Goal: Information Seeking & Learning: Learn about a topic

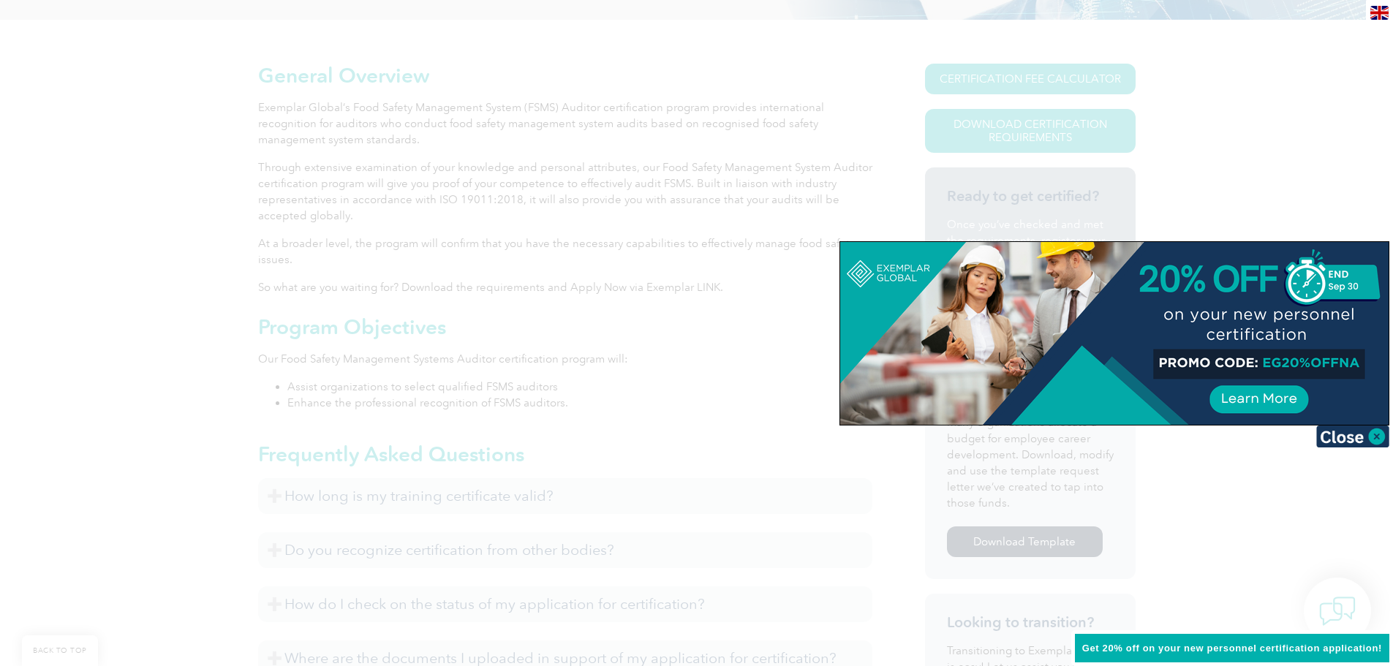
scroll to position [366, 0]
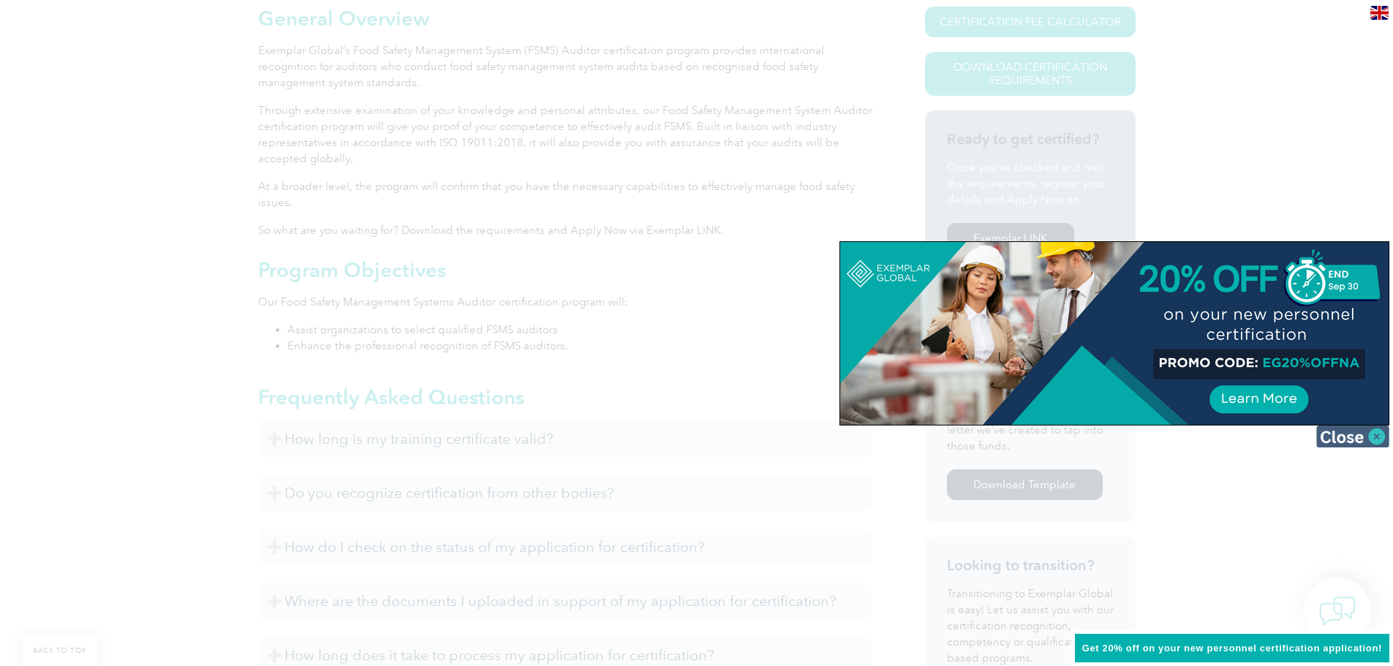
click at [1347, 440] on img at bounding box center [1352, 437] width 73 height 22
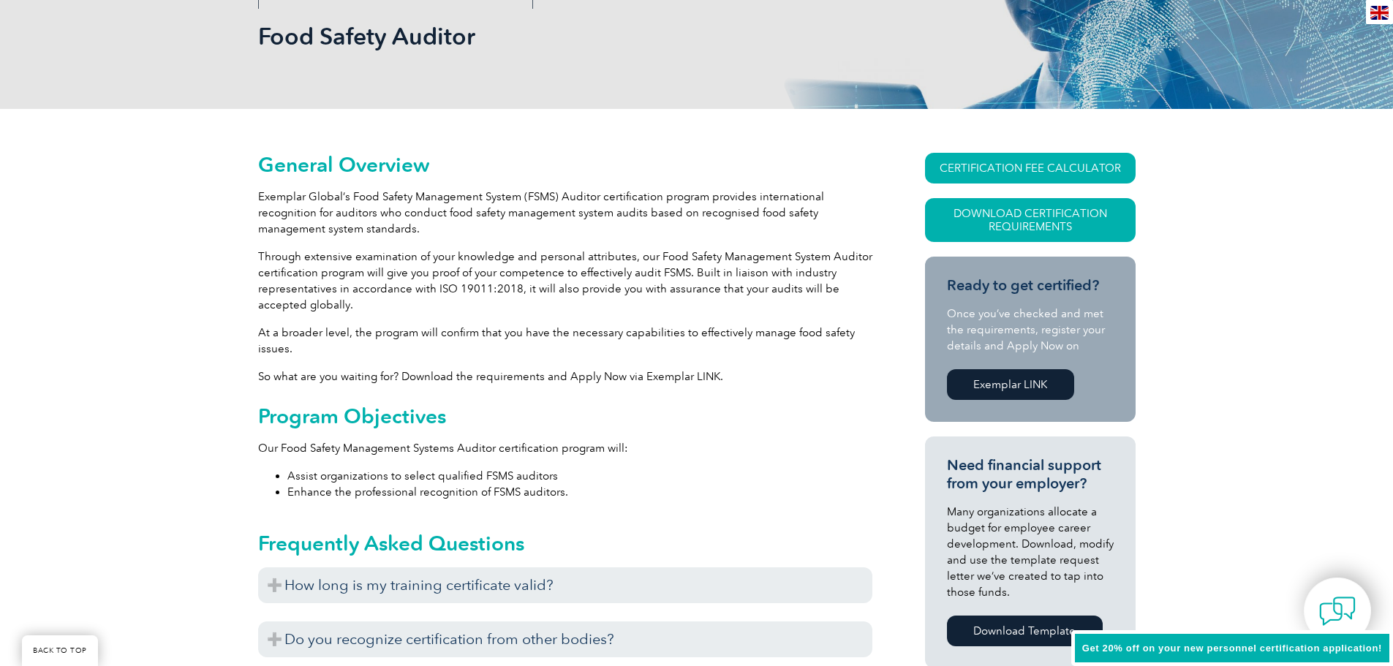
scroll to position [146, 0]
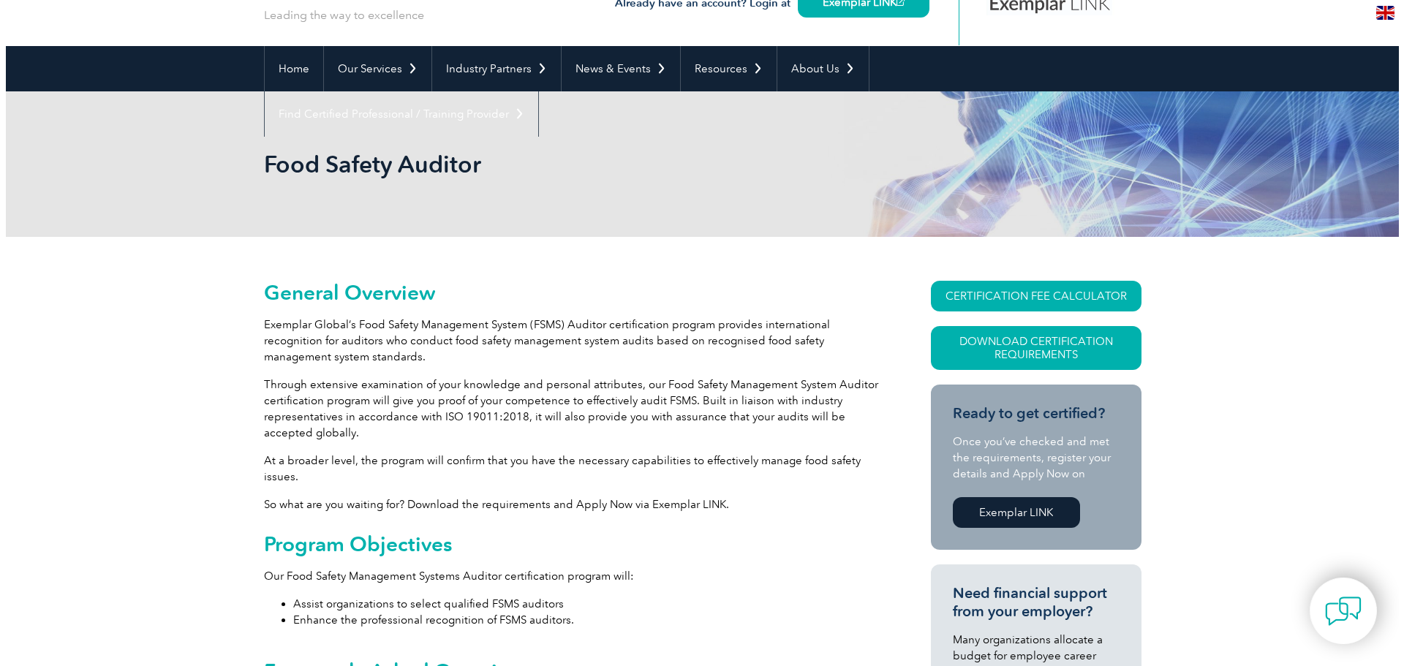
scroll to position [73, 0]
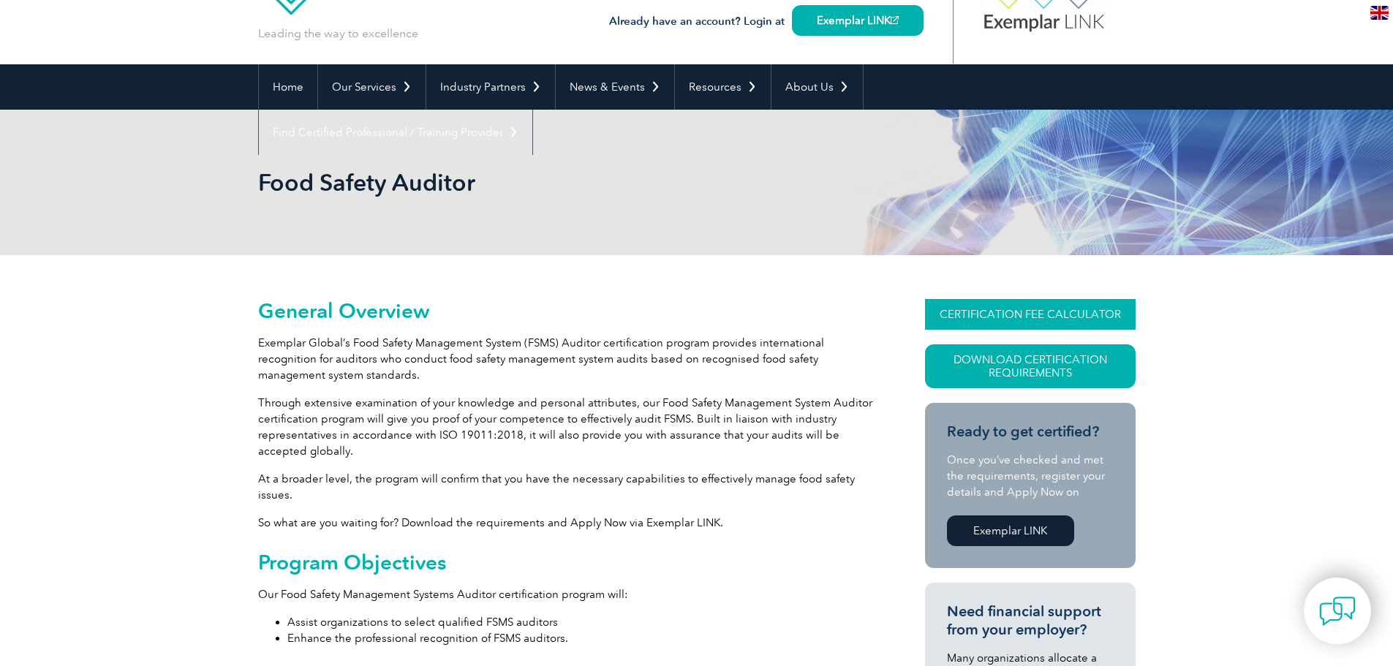
click at [1096, 310] on link "CERTIFICATION FEE CALCULATOR" at bounding box center [1030, 314] width 211 height 31
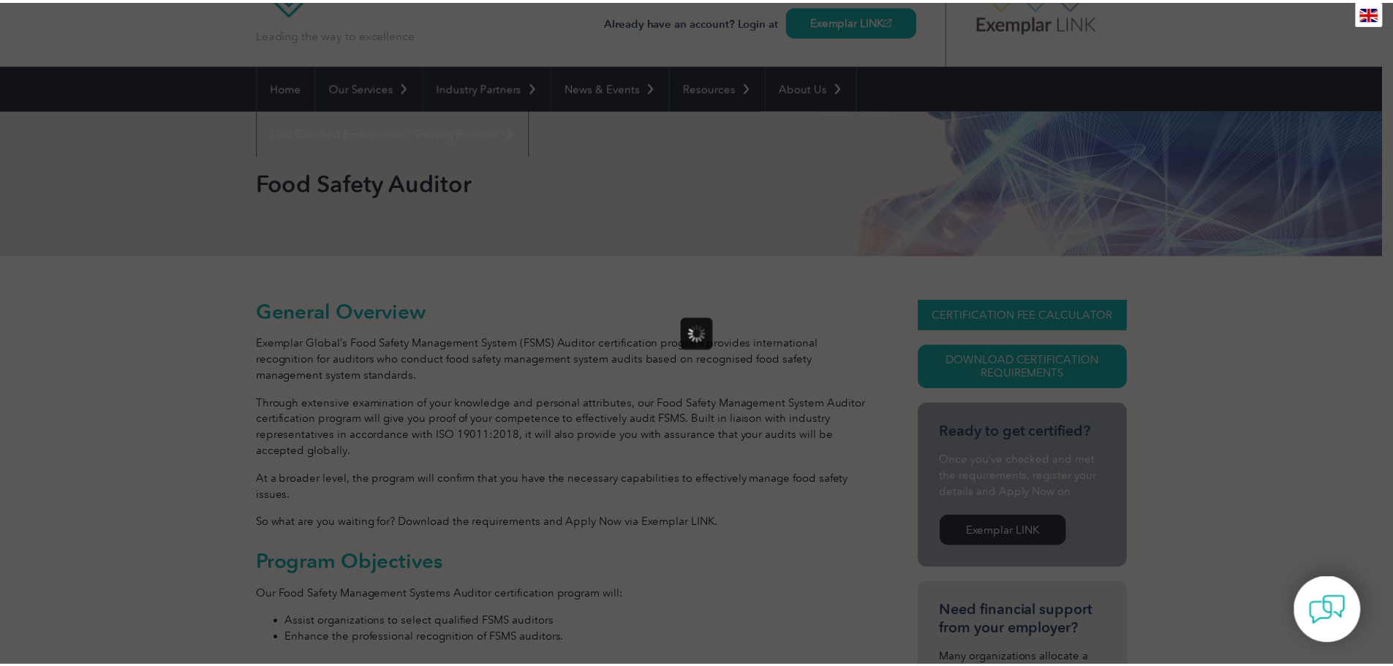
scroll to position [0, 0]
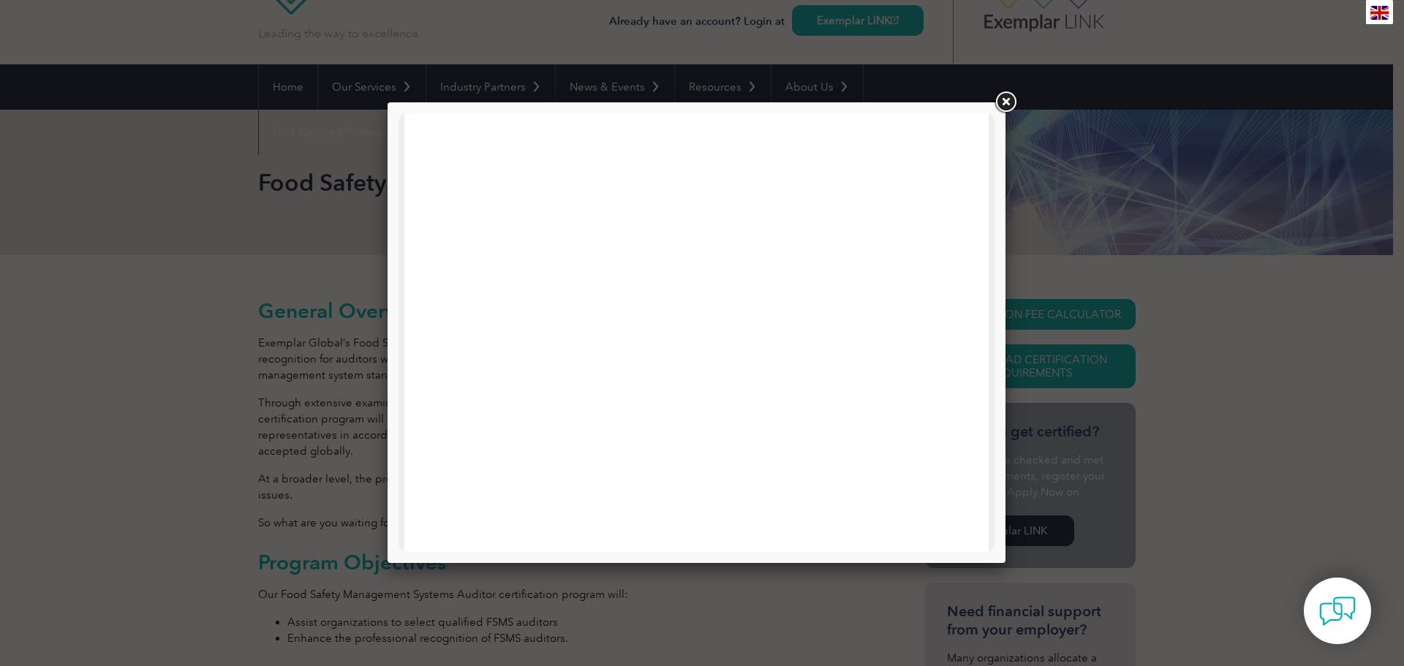
click at [1010, 102] on link at bounding box center [1005, 102] width 26 height 26
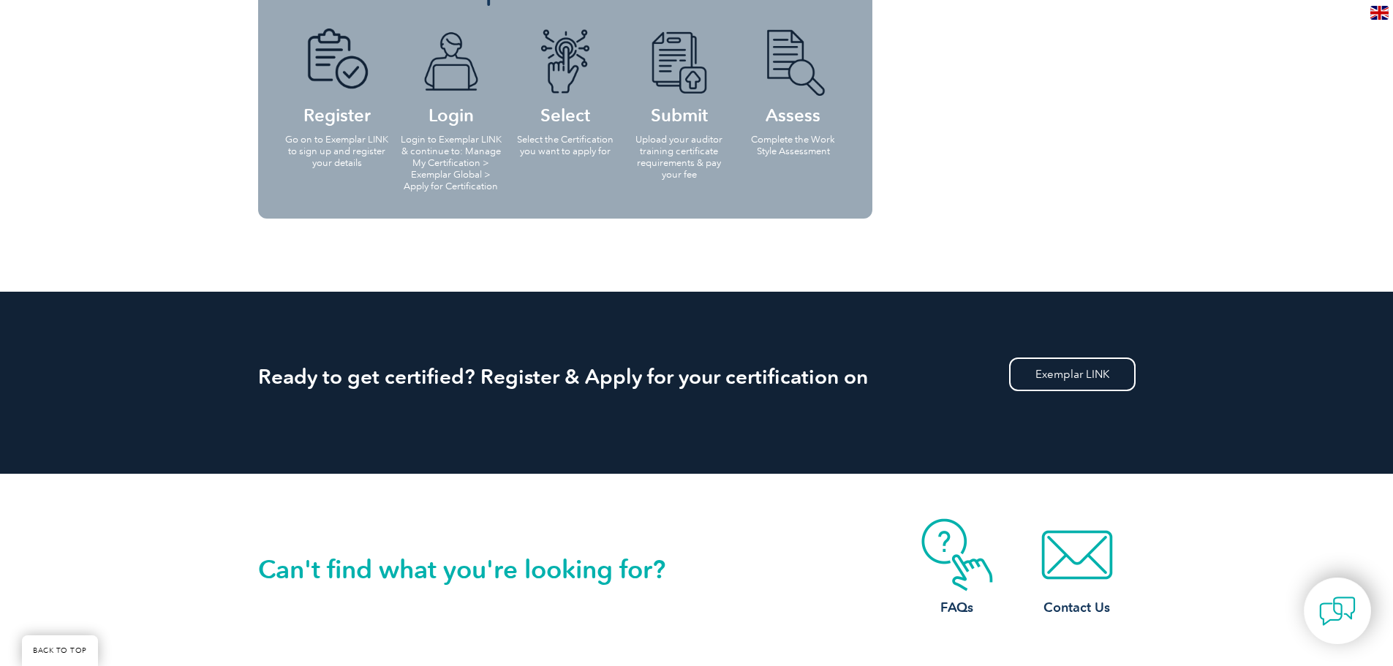
scroll to position [1389, 0]
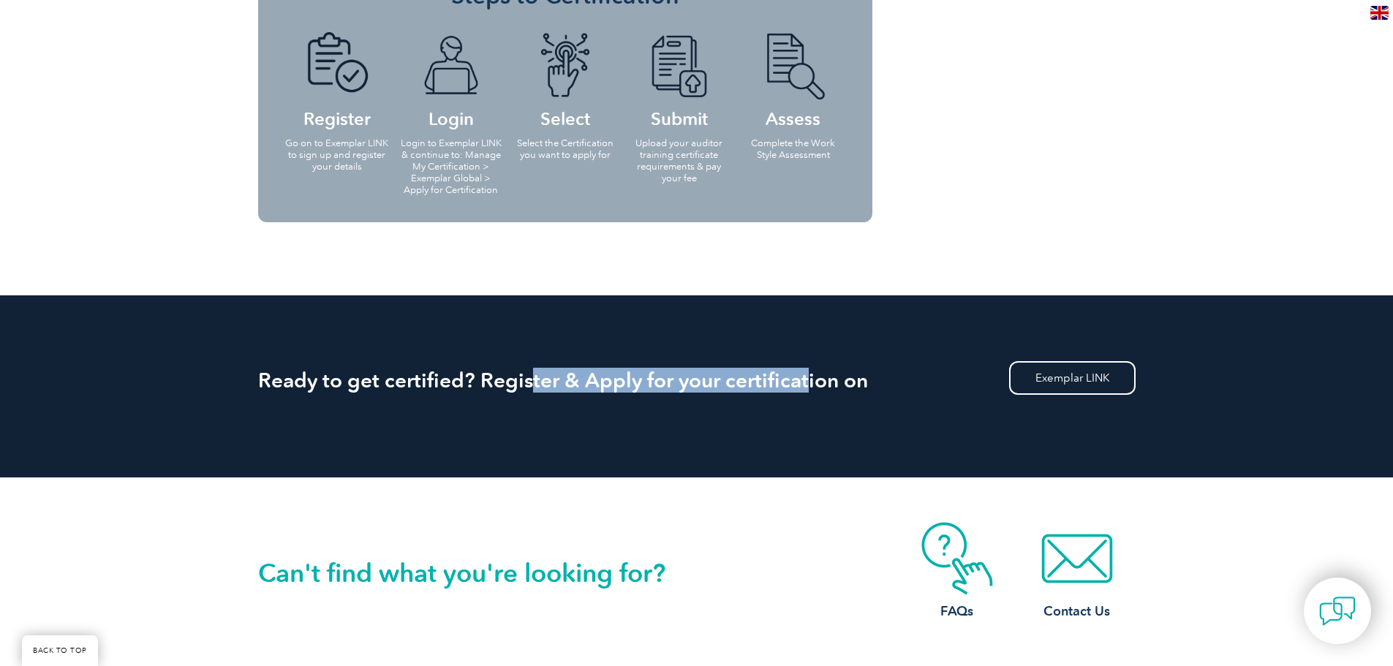
drag, startPoint x: 530, startPoint y: 369, endPoint x: 823, endPoint y: 407, distance: 295.7
click at [806, 393] on div "Ready to get certified? Register & Apply for your certification on Exemplar LINK" at bounding box center [697, 386] width 878 height 182
click at [825, 450] on div "Ready to get certified? Register & Apply for your certification on Exemplar LINK" at bounding box center [697, 386] width 878 height 182
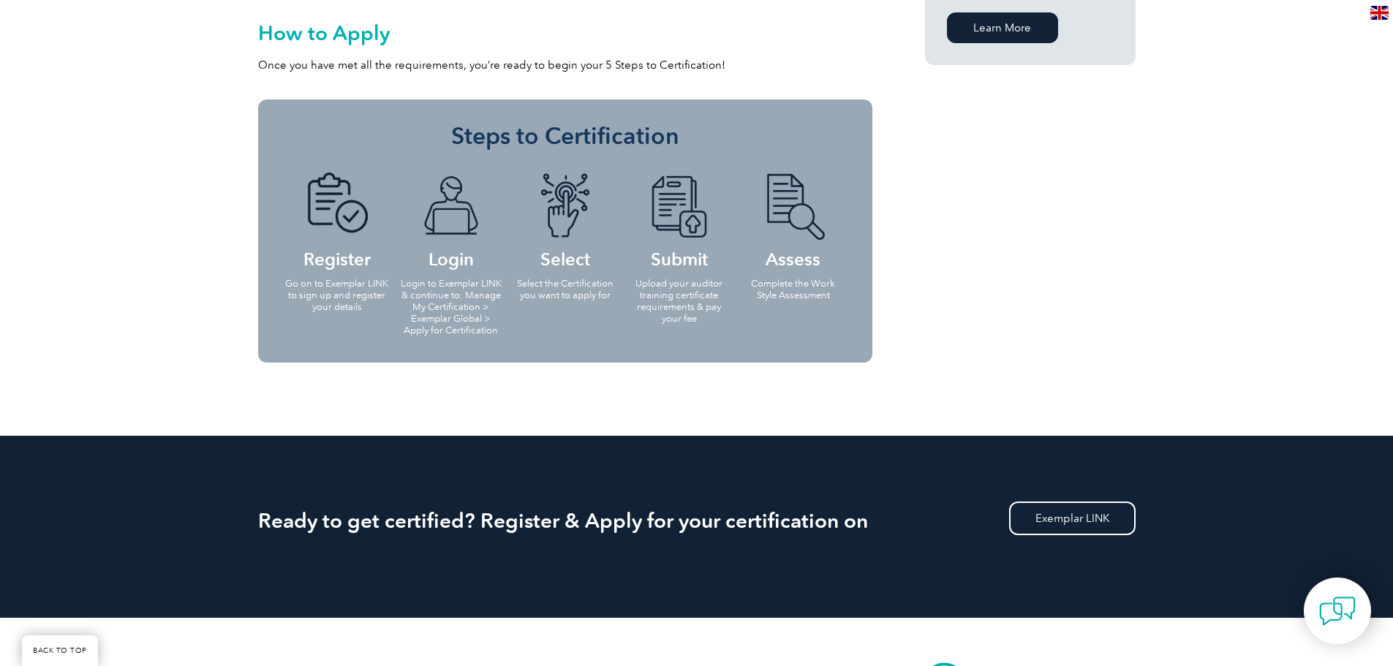
scroll to position [1243, 0]
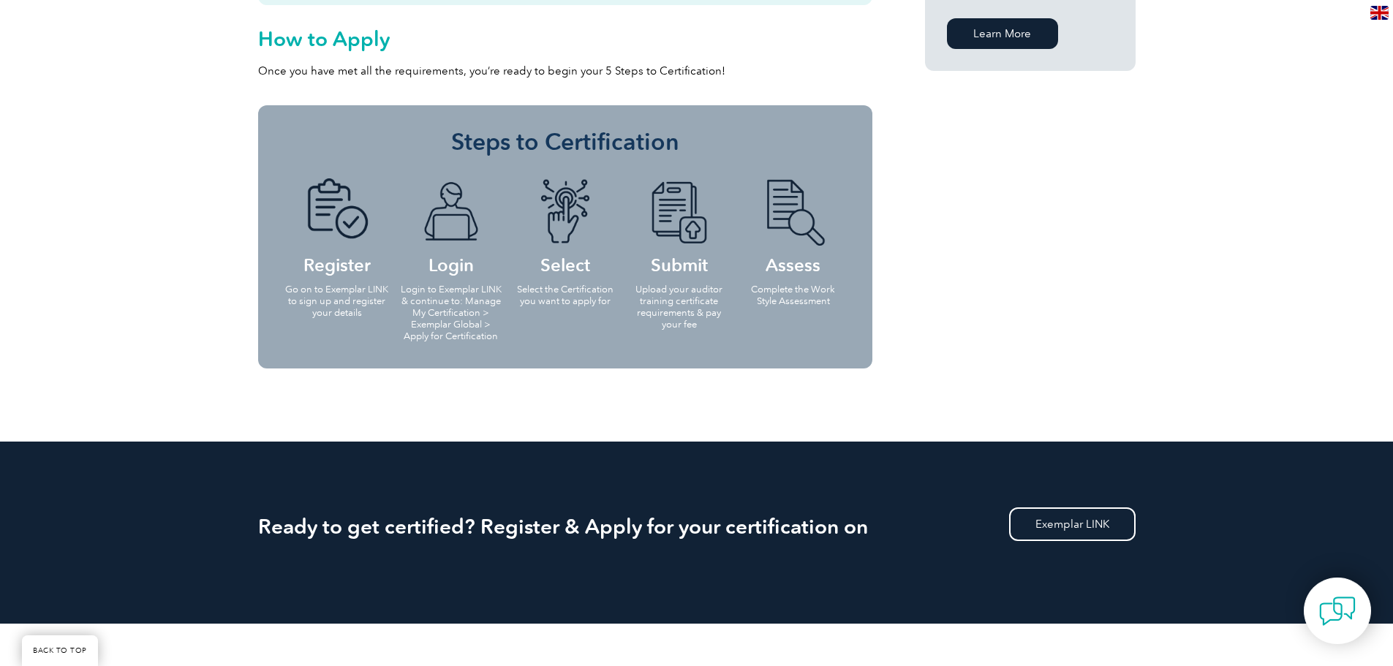
click at [807, 225] on img at bounding box center [793, 211] width 80 height 67
click at [659, 240] on img at bounding box center [679, 211] width 80 height 67
click at [515, 249] on h4 "Select" at bounding box center [565, 225] width 105 height 94
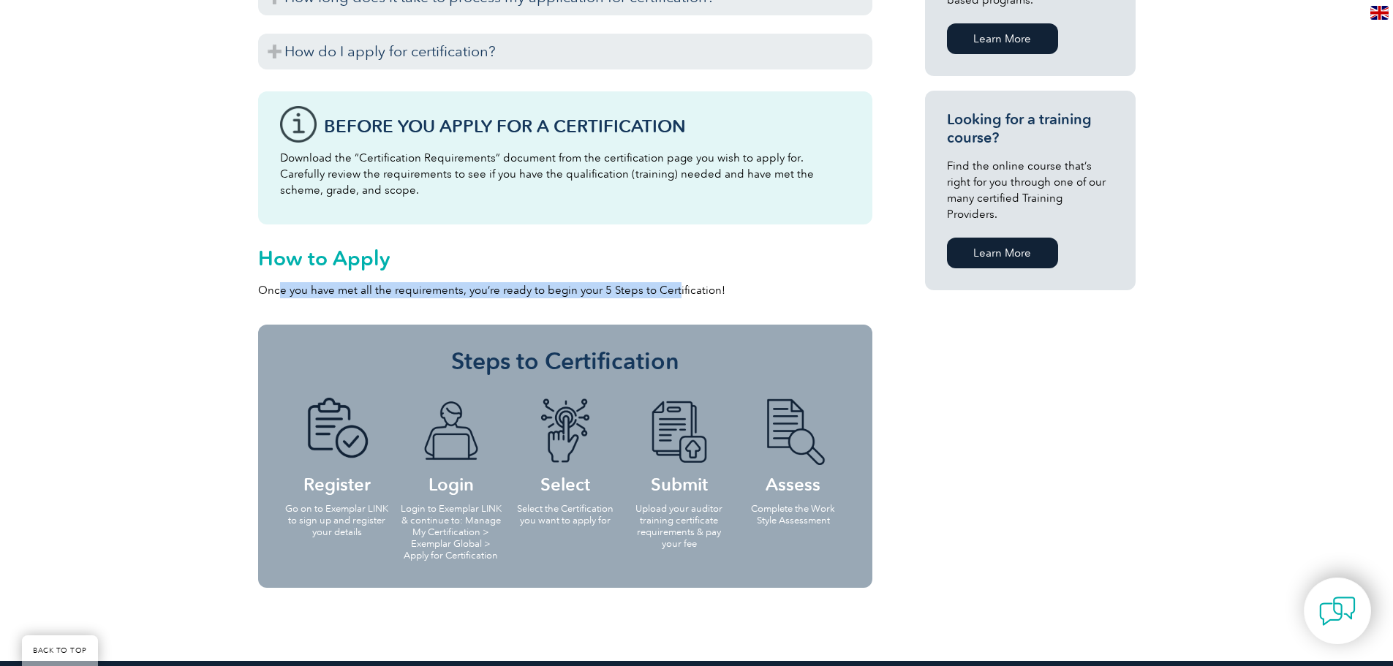
drag, startPoint x: 494, startPoint y: 304, endPoint x: 895, endPoint y: 328, distance: 401.4
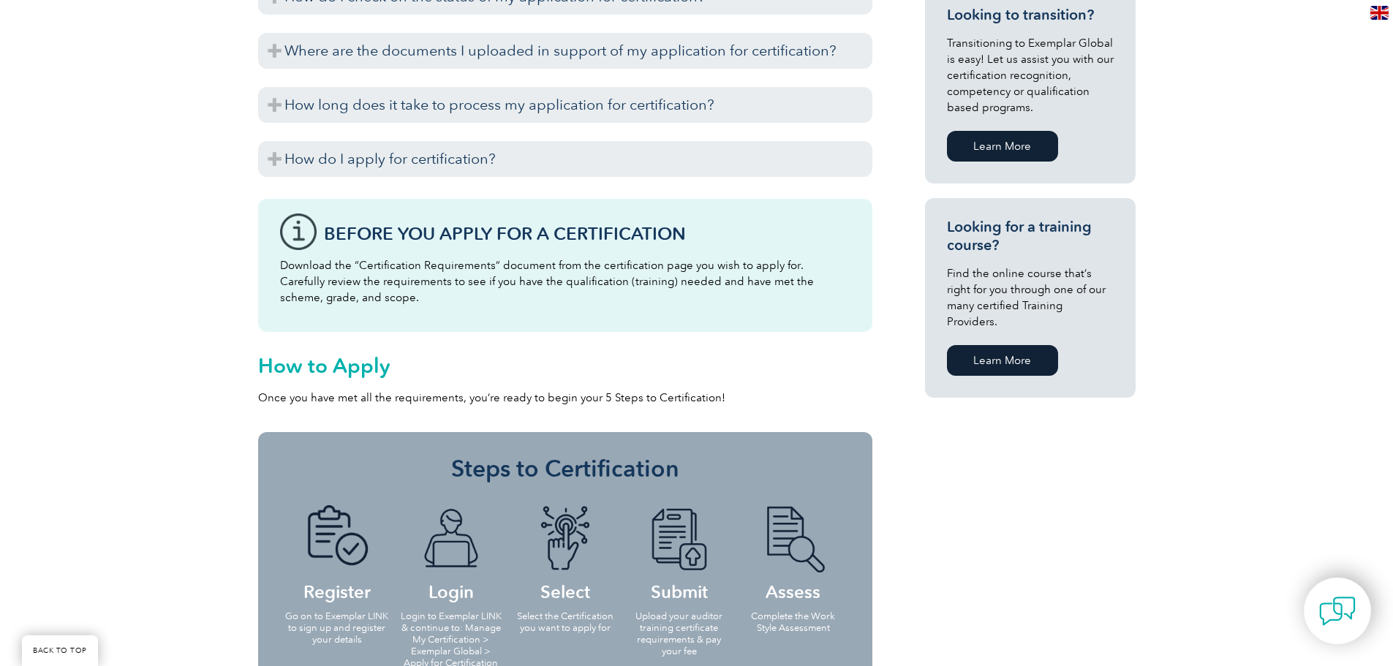
scroll to position [804, 0]
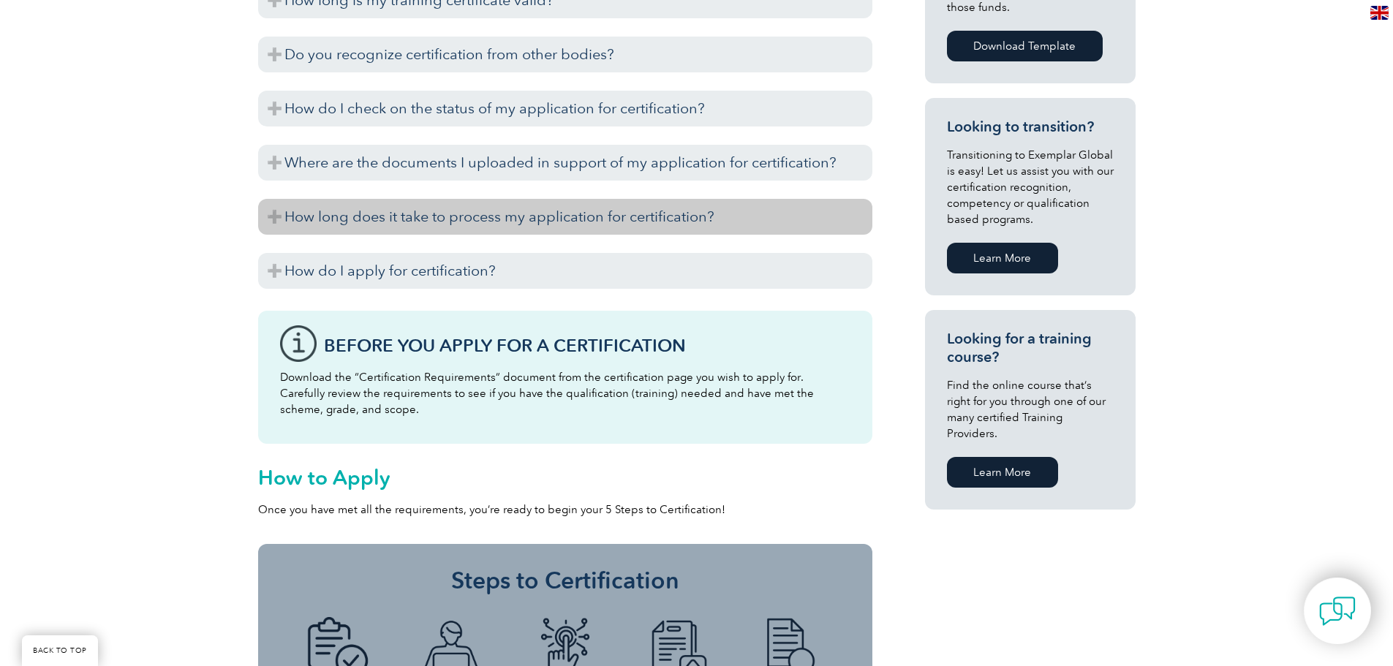
click at [561, 223] on h3 "How long does it take to process my application for certification?" at bounding box center [565, 217] width 614 height 36
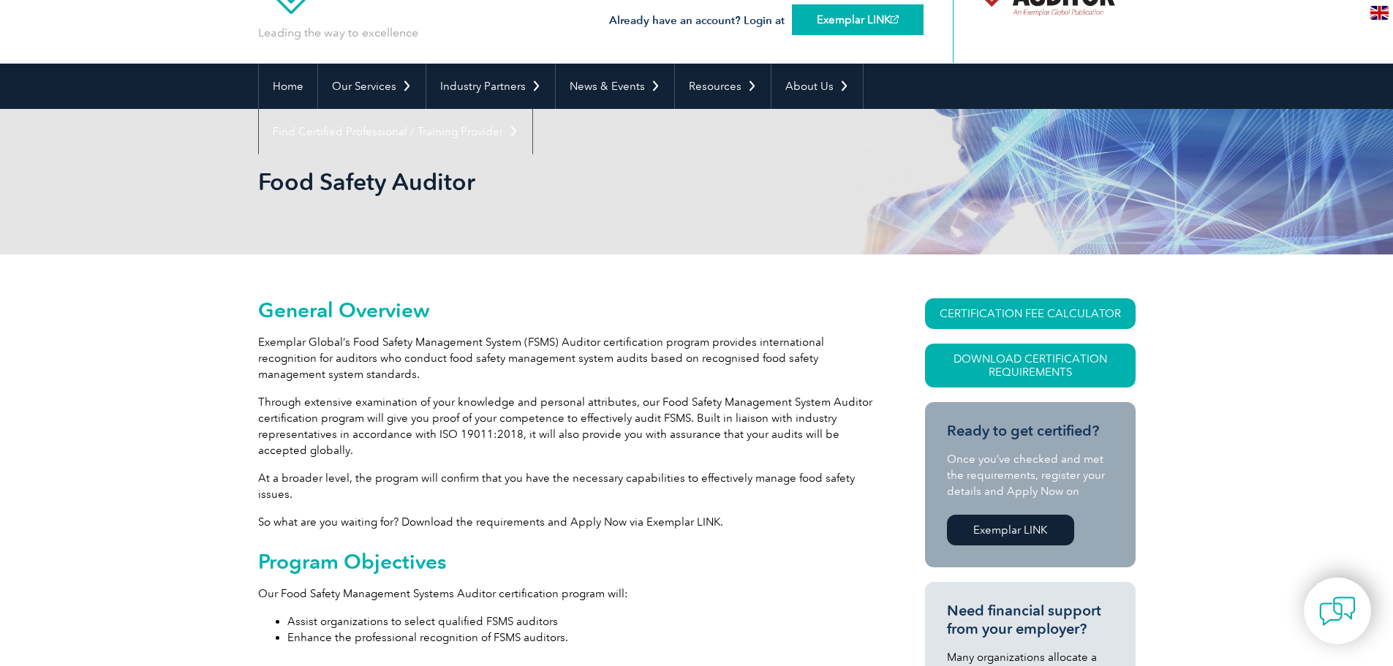
scroll to position [73, 0]
